Goal: Contribute content: Contribute content

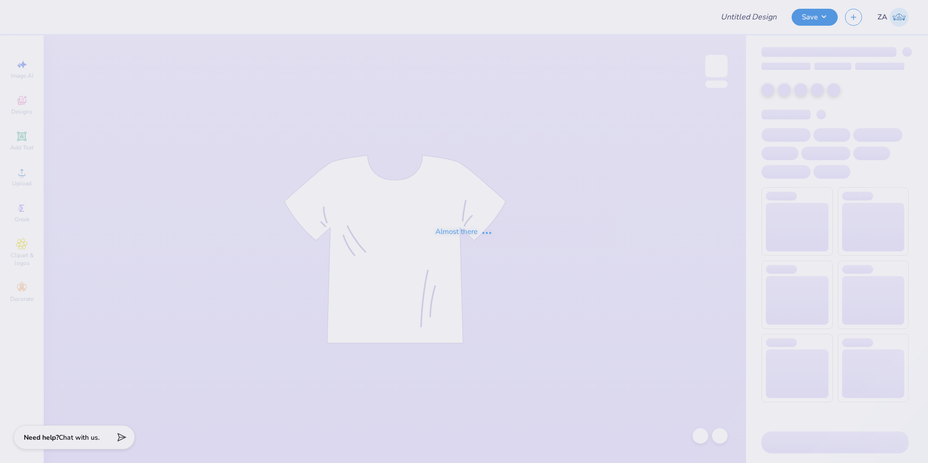
type input "Tanks for Panhellenic Council"
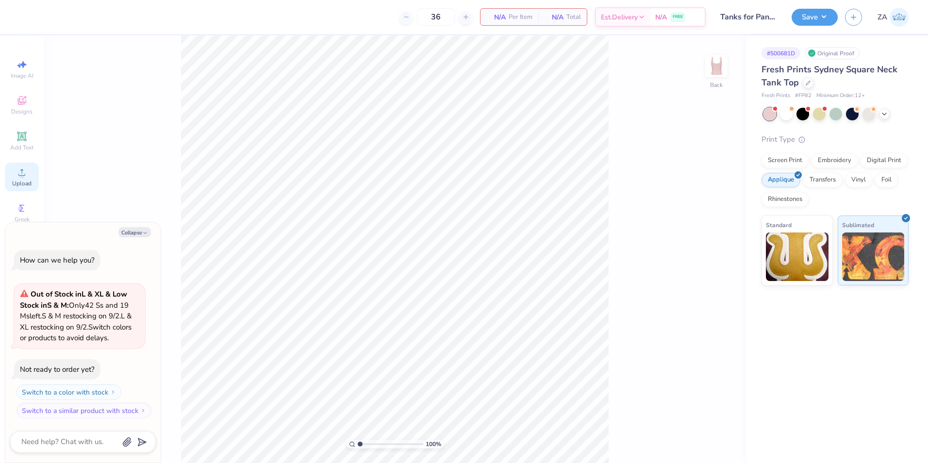
click at [27, 165] on div "Upload" at bounding box center [22, 177] width 34 height 29
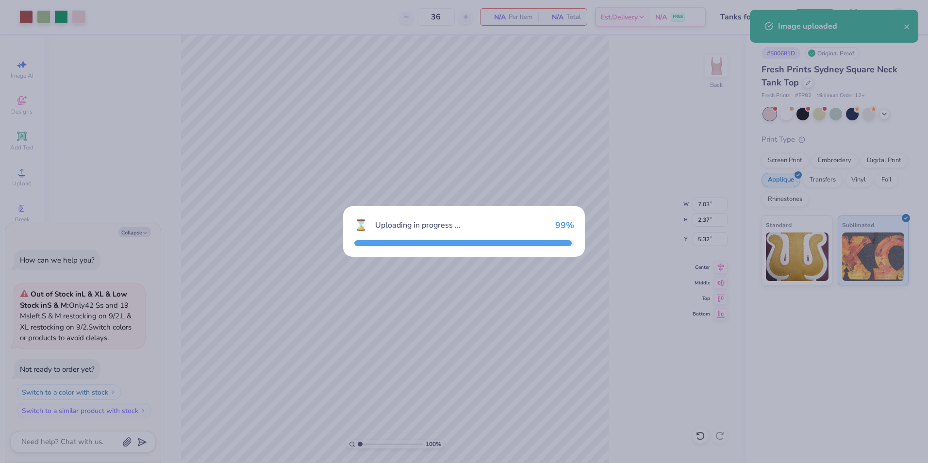
type textarea "x"
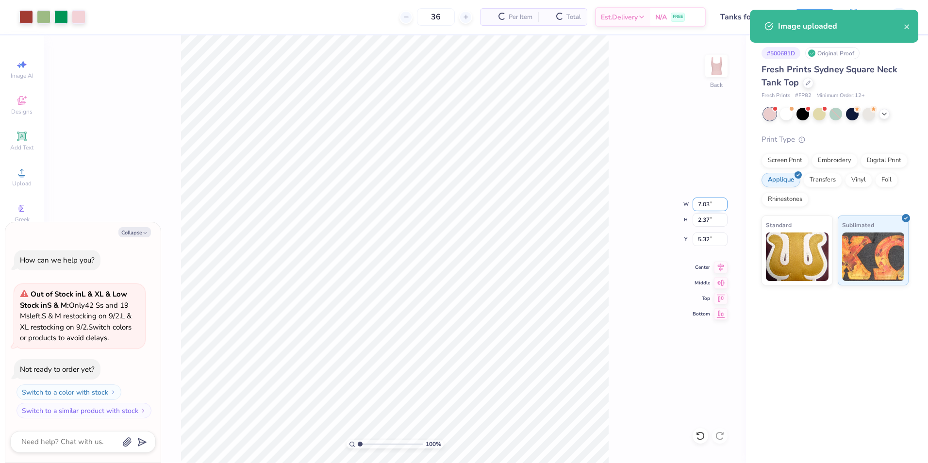
drag, startPoint x: 694, startPoint y: 204, endPoint x: 711, endPoint y: 204, distance: 16.5
click at [711, 204] on input "7.03" at bounding box center [710, 205] width 35 height 14
type input "7.00"
type textarea "x"
type input "2.36"
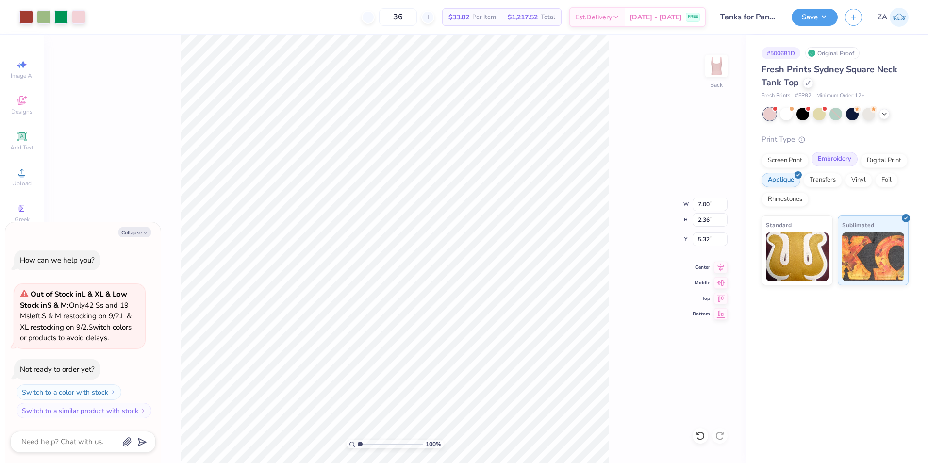
click at [829, 161] on div "Embroidery" at bounding box center [834, 159] width 46 height 15
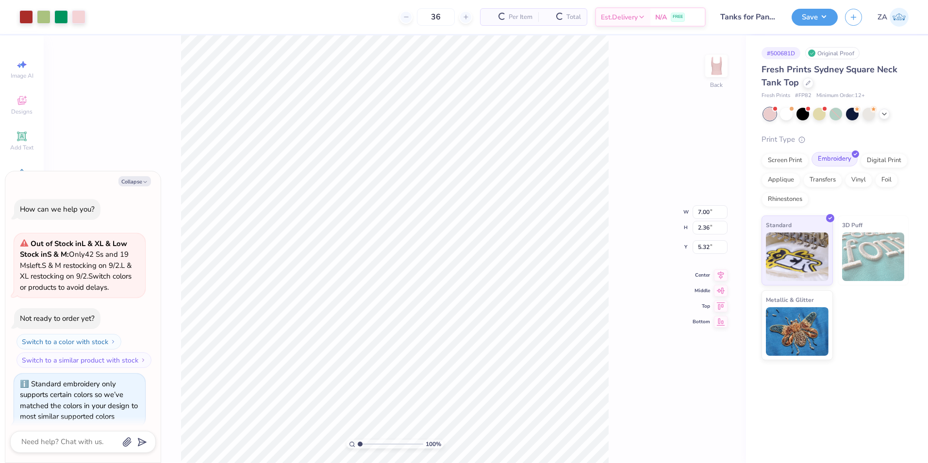
scroll to position [9, 0]
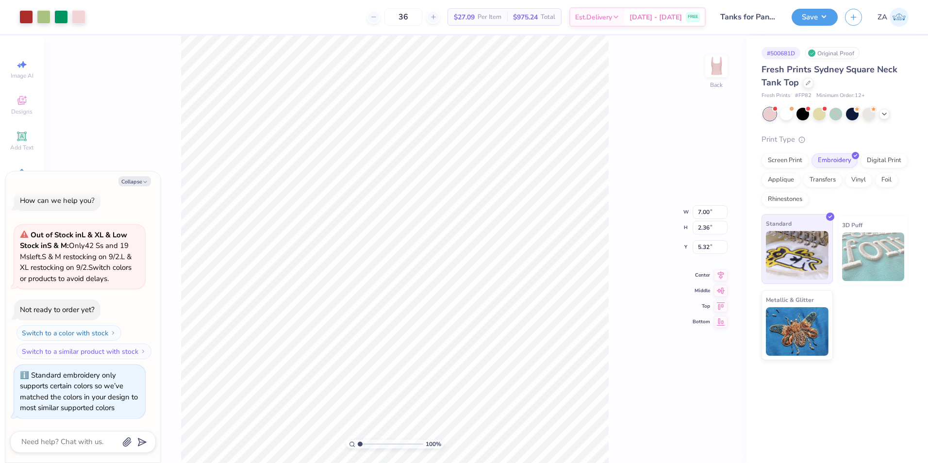
click at [800, 251] on img at bounding box center [797, 255] width 63 height 49
click at [610, 247] on div "100 % Back W 7.00 7.00 " H 2.36 2.36 " Y 5.32 5.32 " Center Middle Top Bottom" at bounding box center [395, 249] width 702 height 428
click at [81, 23] on div at bounding box center [79, 16] width 14 height 14
type textarea "x"
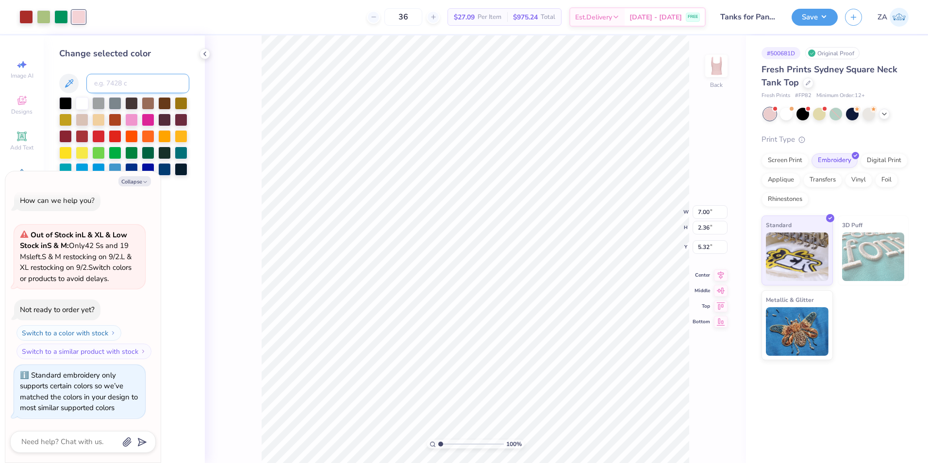
click at [119, 78] on input at bounding box center [137, 83] width 103 height 19
type input "189"
type textarea "x"
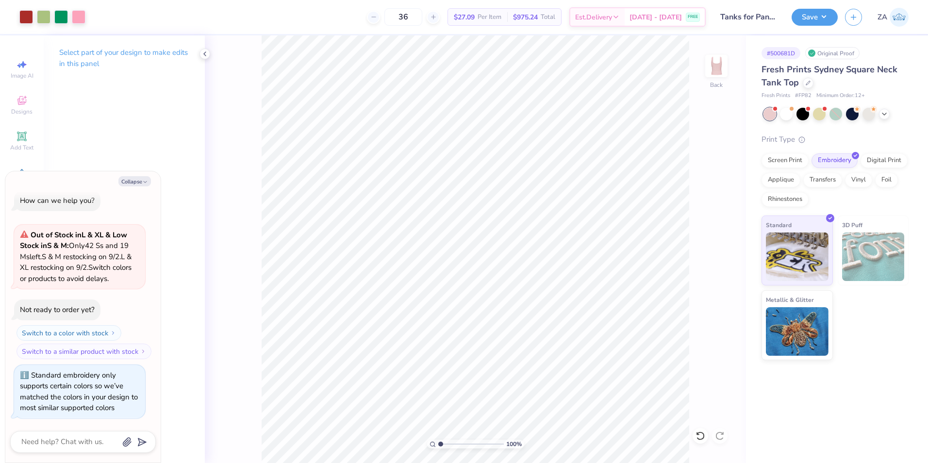
type textarea "x"
drag, startPoint x: 695, startPoint y: 235, endPoint x: 718, endPoint y: 236, distance: 23.3
click at [718, 236] on input "5.32" at bounding box center [710, 239] width 35 height 14
type input "2.00"
type textarea "x"
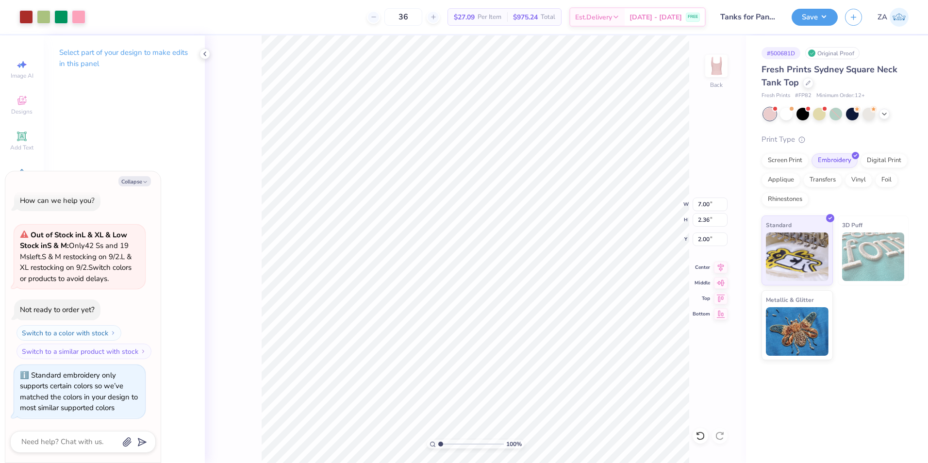
type input "1.98"
click at [683, 239] on div "100 % Back W 7.00 7.00 " H 2.36 2.36 " Y 1.98 1.98 " Center Middle Top Bottom" at bounding box center [475, 249] width 541 height 428
type textarea "x"
drag, startPoint x: 707, startPoint y: 241, endPoint x: 714, endPoint y: 241, distance: 7.3
click at [714, 241] on input "1.98" at bounding box center [710, 239] width 35 height 14
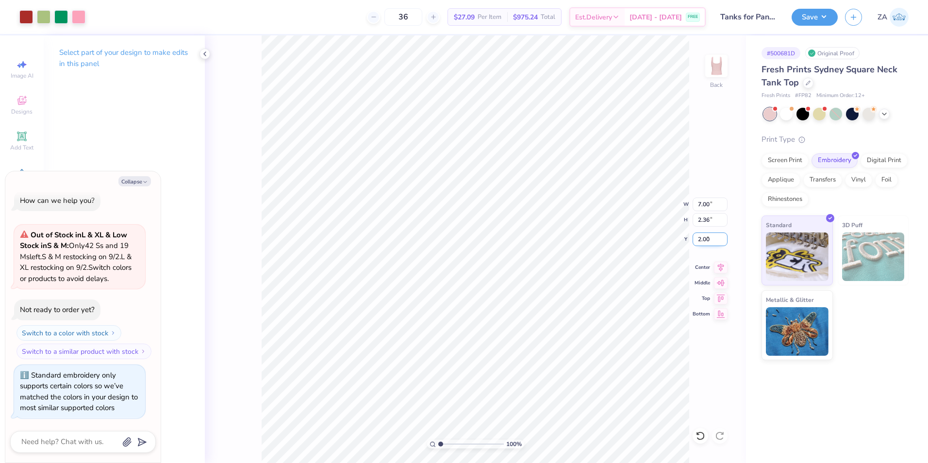
type input "2.00"
click at [703, 224] on input "2.36" at bounding box center [710, 220] width 35 height 14
click at [704, 207] on input "7.00" at bounding box center [710, 205] width 35 height 14
click at [812, 15] on button "Save" at bounding box center [815, 15] width 46 height 17
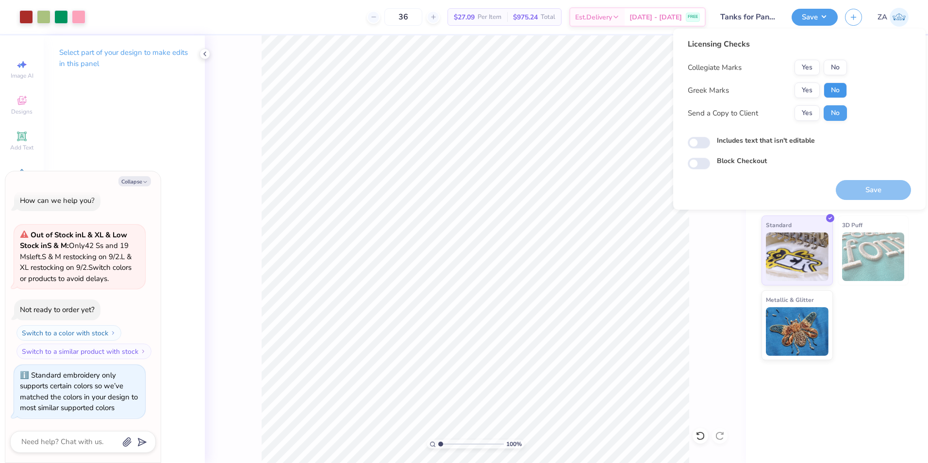
click at [835, 89] on button "No" at bounding box center [835, 91] width 23 height 16
click at [837, 58] on div "Licensing Checks Collegiate Marks Yes No Greek Marks Yes No Send a Copy to Clie…" at bounding box center [767, 83] width 159 height 90
click at [839, 70] on button "No" at bounding box center [835, 68] width 23 height 16
click at [876, 184] on button "Save" at bounding box center [873, 190] width 75 height 20
type textarea "x"
